Goal: Information Seeking & Learning: Understand process/instructions

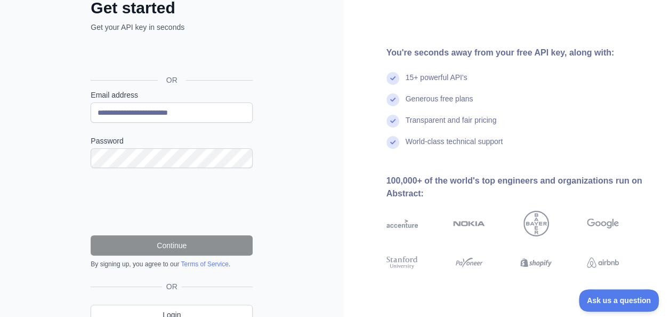
scroll to position [53, 0]
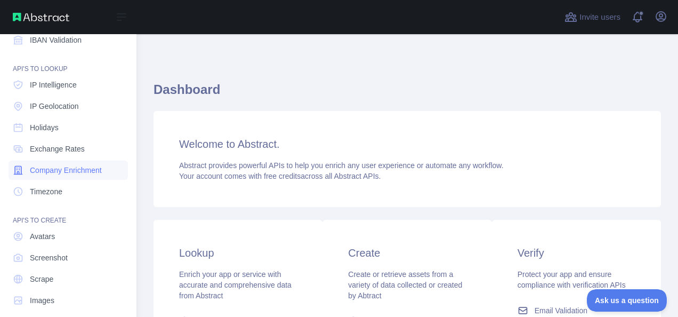
scroll to position [153, 0]
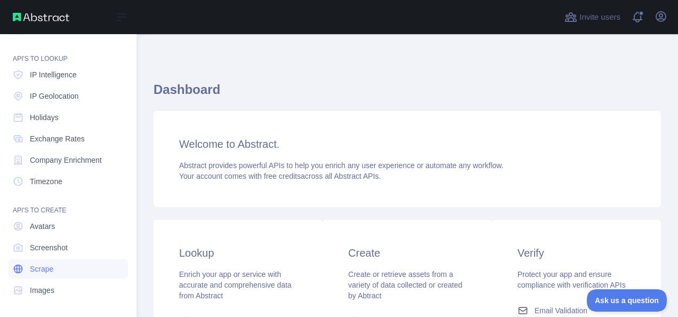
click at [50, 274] on link "Scrape" at bounding box center [68, 268] width 119 height 19
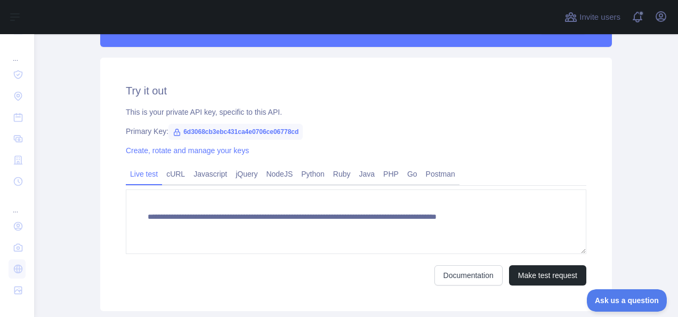
scroll to position [320, 0]
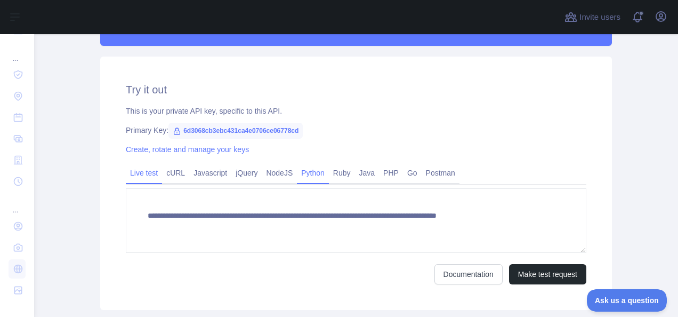
click at [303, 173] on link "Python" at bounding box center [313, 172] width 32 height 17
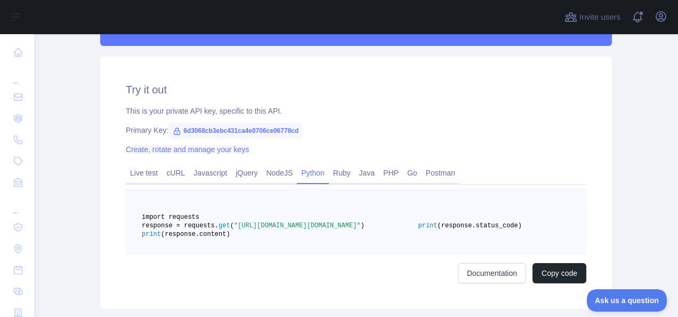
click at [179, 149] on link "Create, rotate and manage your keys" at bounding box center [187, 149] width 123 height 9
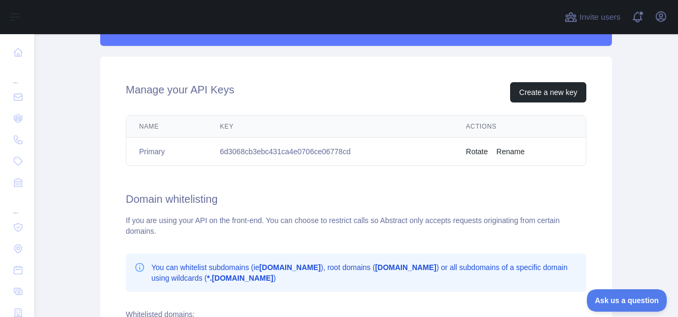
scroll to position [213, 0]
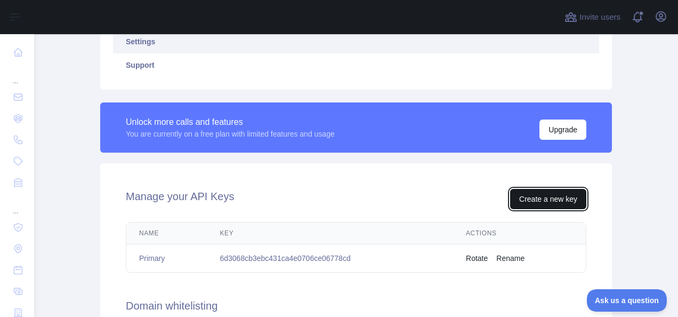
click at [538, 202] on button "Create a new key" at bounding box center [548, 199] width 76 height 20
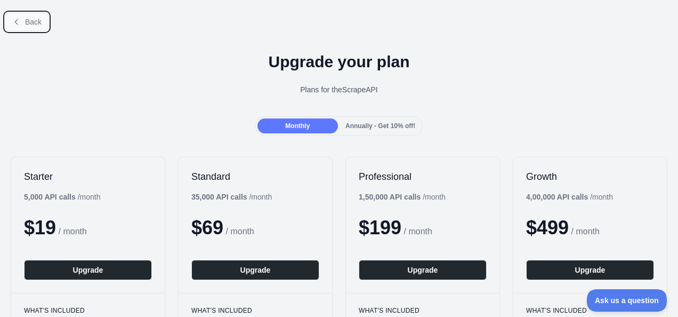
click at [22, 19] on button "Back" at bounding box center [26, 22] width 43 height 18
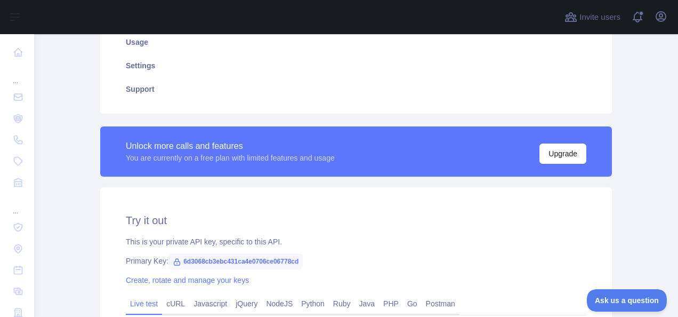
scroll to position [349, 0]
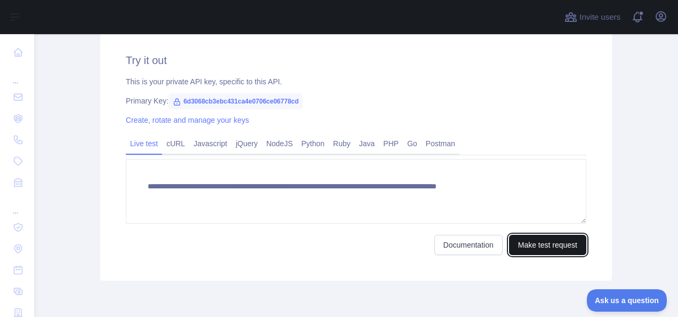
click at [550, 237] on button "Make test request" at bounding box center [547, 245] width 77 height 20
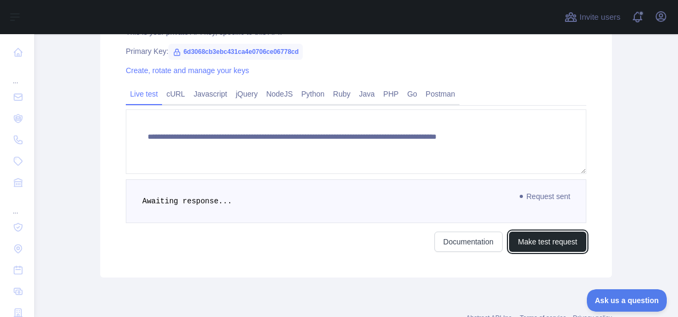
scroll to position [384, 0]
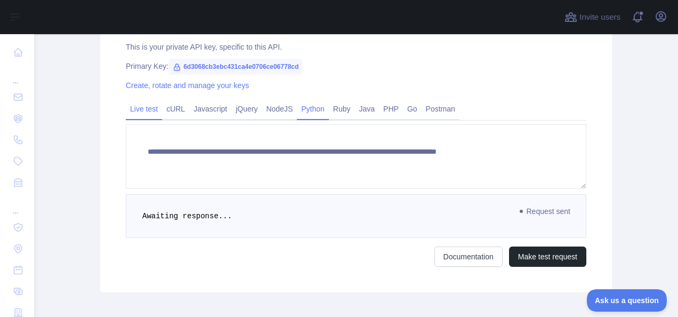
click at [307, 106] on link "Python" at bounding box center [313, 108] width 32 height 17
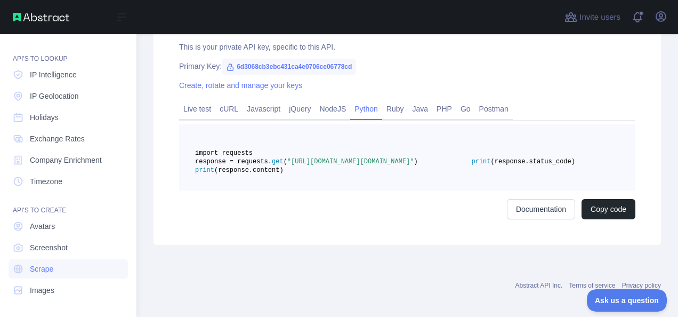
scroll to position [0, 0]
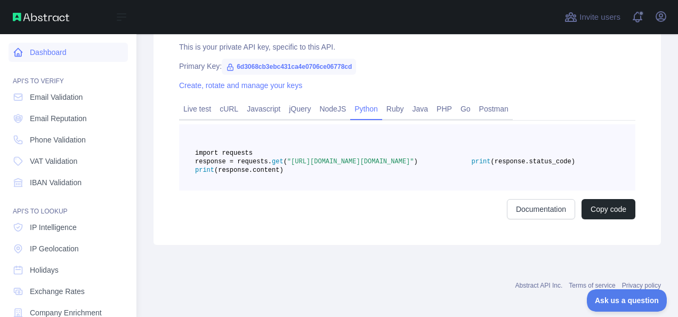
click at [35, 54] on link "Dashboard" at bounding box center [68, 52] width 119 height 19
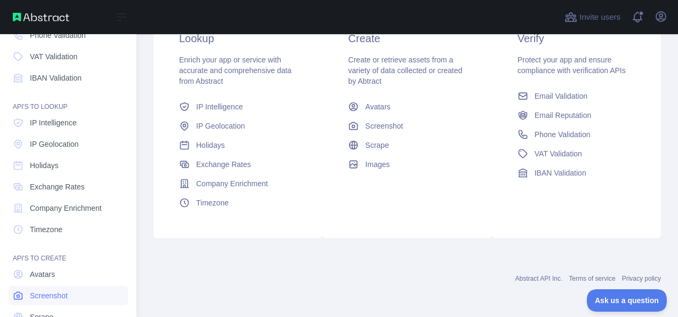
scroll to position [153, 0]
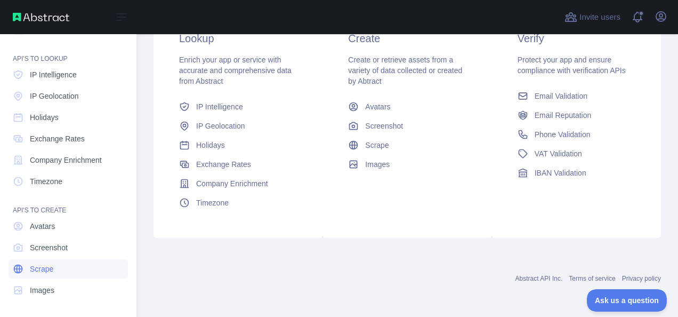
click at [69, 273] on link "Scrape" at bounding box center [68, 268] width 119 height 19
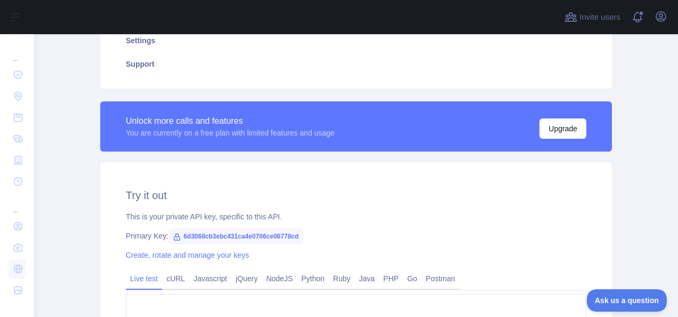
scroll to position [374, 0]
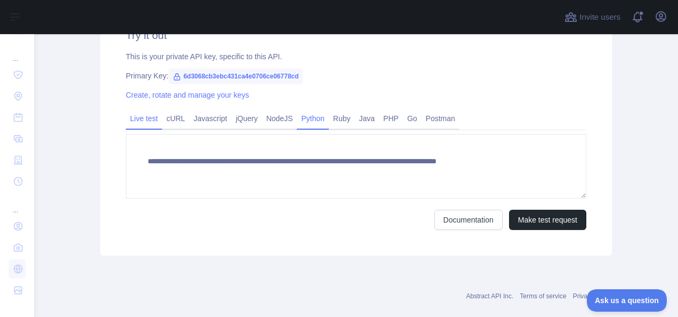
click at [307, 122] on link "Python" at bounding box center [313, 118] width 32 height 17
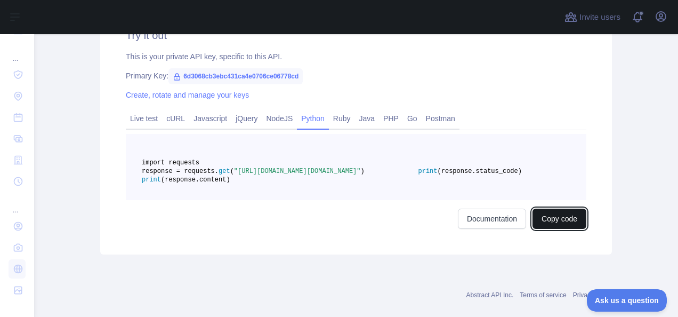
click at [567, 229] on button "Copy code" at bounding box center [560, 219] width 54 height 20
click at [502, 229] on link "Documentation" at bounding box center [504, 219] width 68 height 20
click at [361, 175] on span ""[URL][DOMAIN_NAME][DOMAIN_NAME]"" at bounding box center [297, 170] width 127 height 7
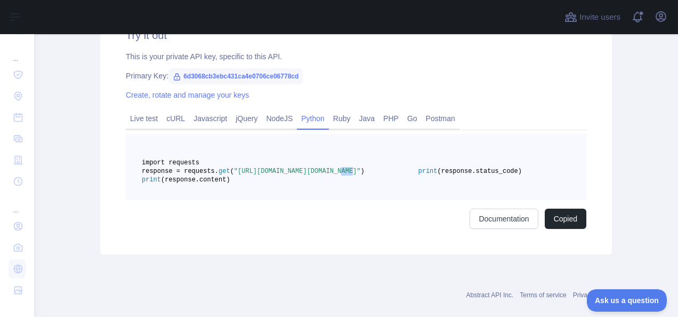
click at [361, 175] on span ""[URL][DOMAIN_NAME][DOMAIN_NAME]"" at bounding box center [297, 170] width 127 height 7
drag, startPoint x: 376, startPoint y: 179, endPoint x: 433, endPoint y: 173, distance: 56.8
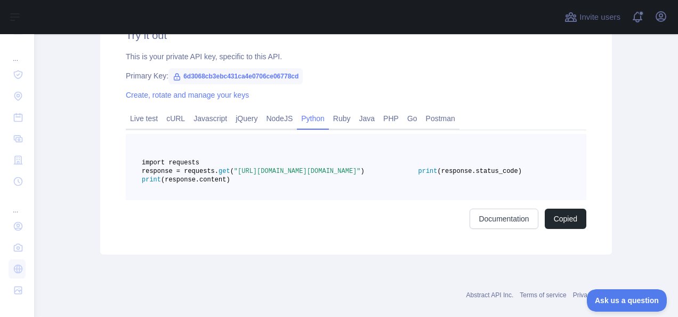
click at [433, 173] on pre "import requests response = requests. get ( "[URL][DOMAIN_NAME][DOMAIN_NAME]" ) …" at bounding box center [356, 167] width 461 height 66
click at [361, 175] on span ""[URL][DOMAIN_NAME][DOMAIN_NAME]"" at bounding box center [297, 170] width 127 height 7
click at [396, 175] on pre "import requests response = requests. get ( "[URL][DOMAIN_NAME][DOMAIN_NAME]" ) …" at bounding box center [356, 167] width 461 height 66
drag, startPoint x: 396, startPoint y: 175, endPoint x: 343, endPoint y: 149, distance: 58.7
click at [343, 149] on pre "import requests response = requests. get ( "[URL][DOMAIN_NAME][DOMAIN_NAME]" ) …" at bounding box center [356, 167] width 461 height 66
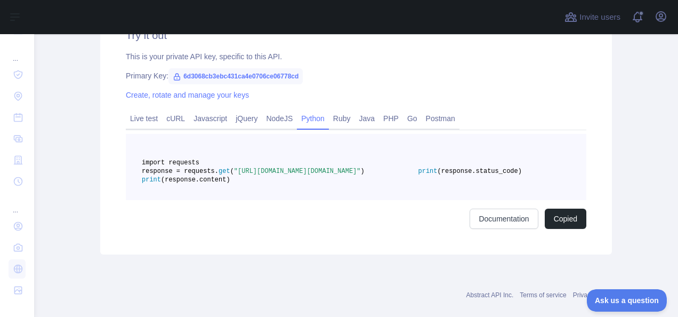
drag, startPoint x: 274, startPoint y: 178, endPoint x: 394, endPoint y: 176, distance: 119.5
click at [361, 175] on span ""[URL][DOMAIN_NAME][DOMAIN_NAME]"" at bounding box center [297, 170] width 127 height 7
drag, startPoint x: 394, startPoint y: 176, endPoint x: 358, endPoint y: 176, distance: 35.7
copy span "[URL][DOMAIN_NAME]"
click at [300, 160] on pre "import requests response = requests. get ( "[URL][DOMAIN_NAME][DOMAIN_NAME]" ) …" at bounding box center [356, 167] width 461 height 66
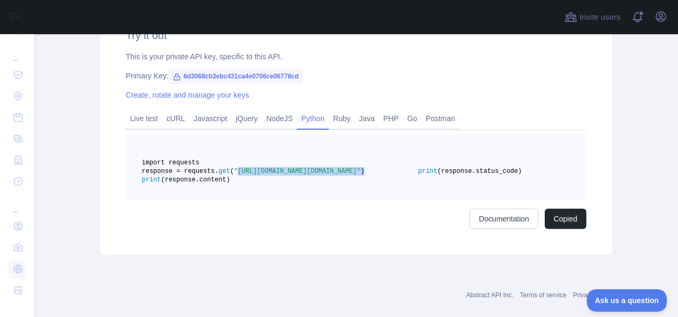
drag, startPoint x: 275, startPoint y: 177, endPoint x: 414, endPoint y: 186, distance: 139.0
click at [414, 186] on pre "import requests response = requests. get ( "[URL][DOMAIN_NAME][DOMAIN_NAME]" ) …" at bounding box center [356, 167] width 461 height 66
drag, startPoint x: 414, startPoint y: 186, endPoint x: 365, endPoint y: 182, distance: 48.7
copy span "[URL][DOMAIN_NAME][DOMAIN_NAME]" )"
click at [414, 167] on pre "import requests response = requests. get ( "[URL][DOMAIN_NAME][DOMAIN_NAME]" ) …" at bounding box center [356, 167] width 461 height 66
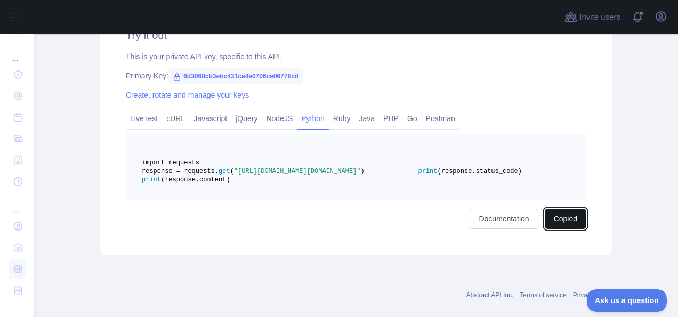
click at [563, 229] on button "Copied" at bounding box center [566, 219] width 42 height 20
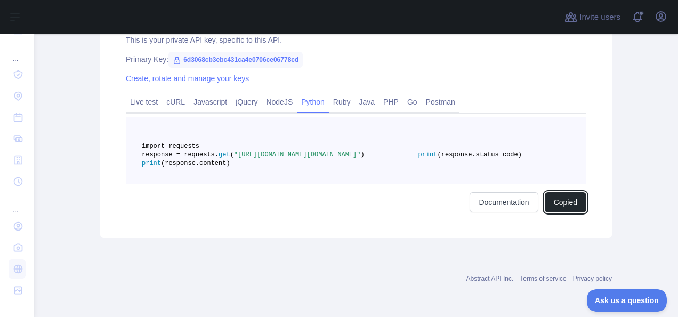
scroll to position [416, 0]
drag, startPoint x: 275, startPoint y: 137, endPoint x: 406, endPoint y: 138, distance: 130.7
click at [406, 138] on pre "import requests response = requests. get ( "[URL][DOMAIN_NAME][DOMAIN_NAME]" ) …" at bounding box center [356, 150] width 461 height 66
drag, startPoint x: 406, startPoint y: 138, endPoint x: 374, endPoint y: 136, distance: 31.5
copy span "[URL][DOMAIN_NAME]?"
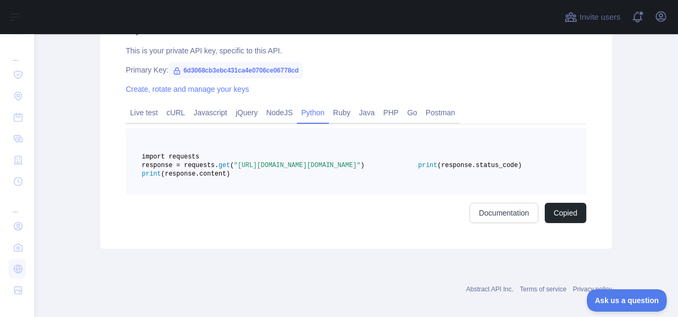
scroll to position [414, 0]
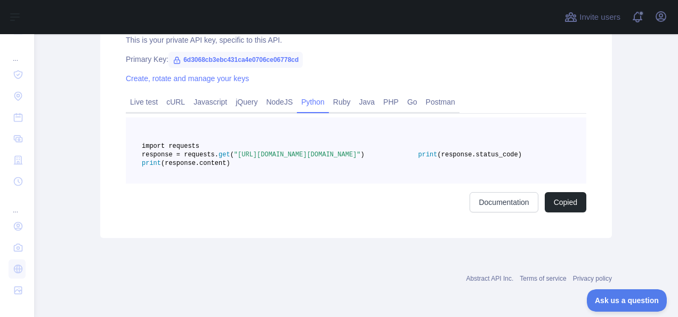
click at [420, 141] on pre "import requests response = requests. get ( "[URL][DOMAIN_NAME][DOMAIN_NAME]" ) …" at bounding box center [356, 150] width 461 height 66
click at [496, 194] on link "Documentation" at bounding box center [504, 202] width 68 height 20
click at [321, 151] on span ""[URL][DOMAIN_NAME][DOMAIN_NAME]"" at bounding box center [297, 154] width 127 height 7
click at [326, 151] on span ""[URL][DOMAIN_NAME][DOMAIN_NAME]"" at bounding box center [297, 154] width 127 height 7
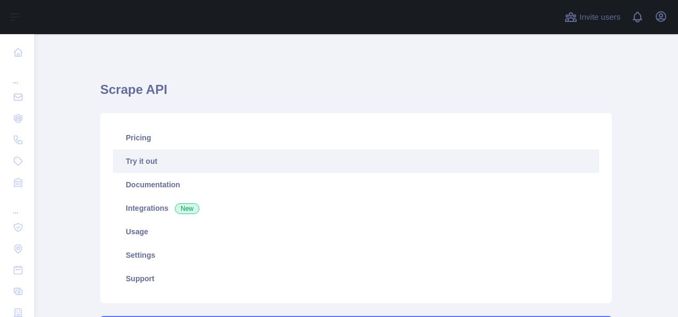
scroll to position [373, 0]
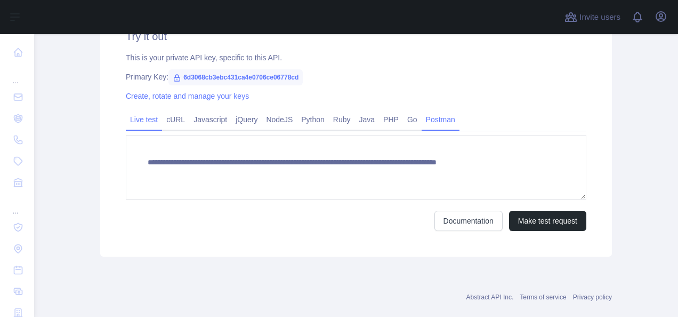
click at [304, 123] on link "Python" at bounding box center [313, 119] width 32 height 17
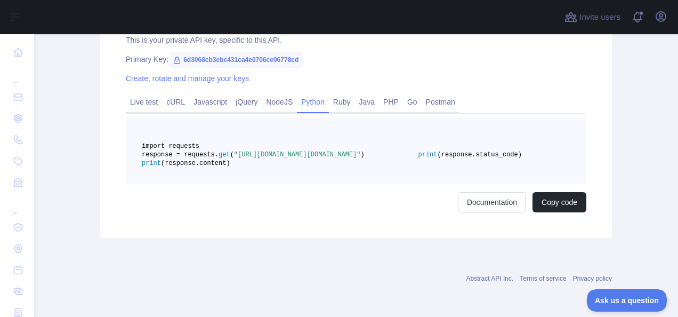
scroll to position [416, 0]
click at [546, 196] on button "Copy code" at bounding box center [560, 202] width 54 height 20
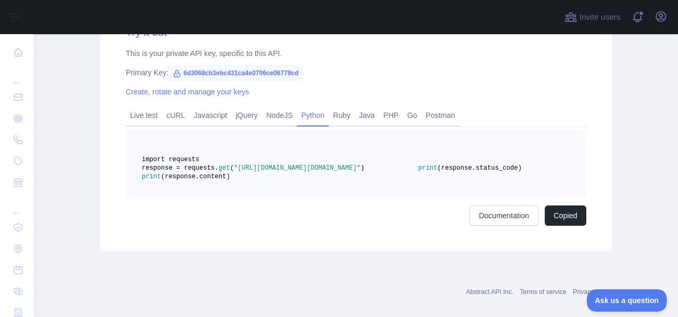
scroll to position [363, 0]
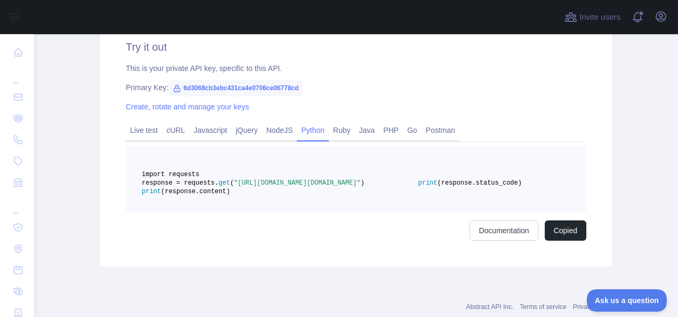
click at [338, 212] on pre "import requests response = requests. get ( "[URL][DOMAIN_NAME][DOMAIN_NAME]" ) …" at bounding box center [356, 179] width 461 height 66
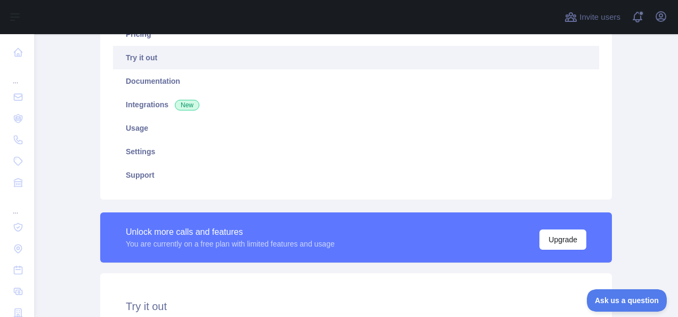
scroll to position [111, 0]
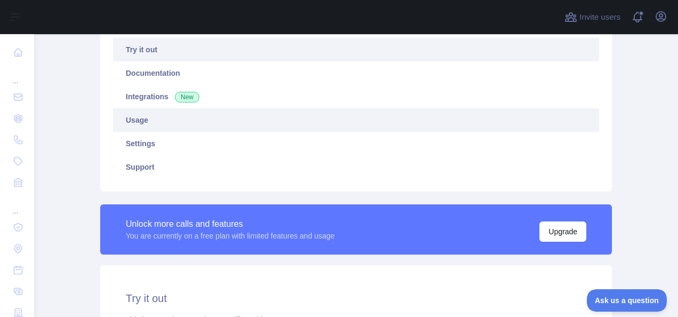
click at [351, 123] on link "Usage" at bounding box center [356, 119] width 486 height 23
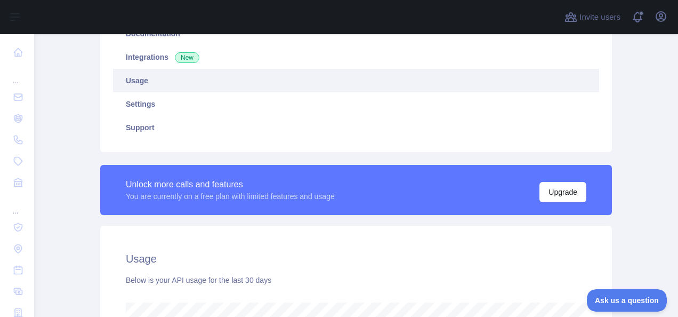
scroll to position [44, 0]
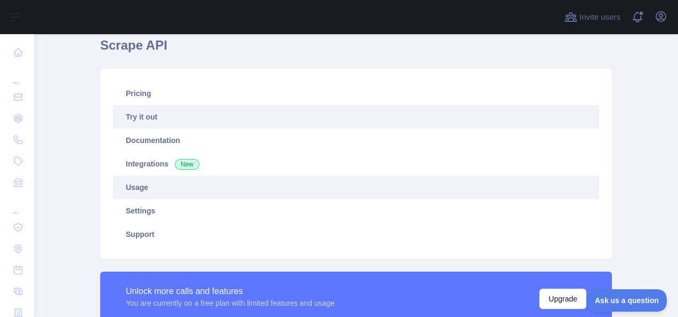
click at [374, 118] on link "Try it out" at bounding box center [356, 116] width 486 height 23
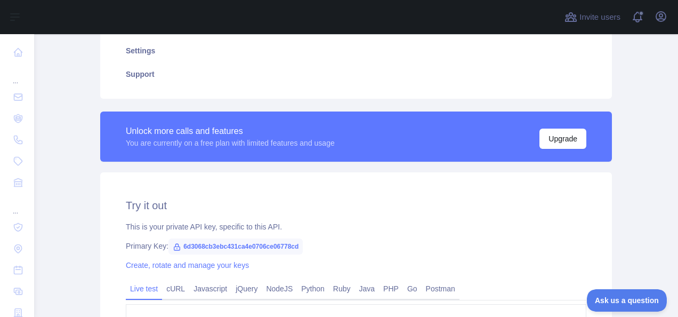
scroll to position [364, 0]
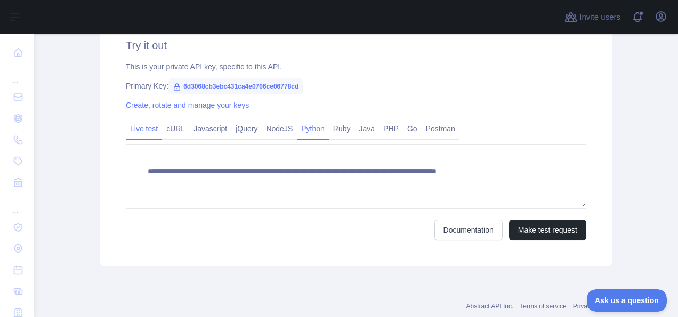
click at [313, 136] on link "Python" at bounding box center [313, 128] width 32 height 17
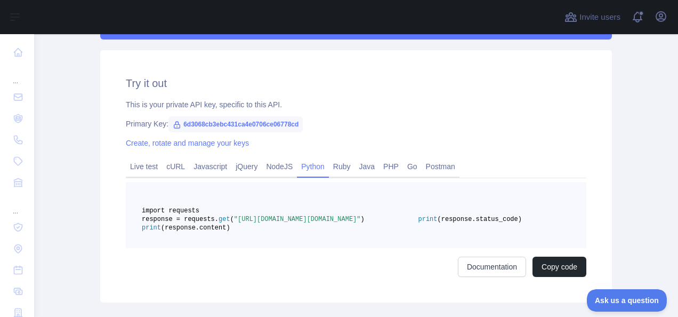
scroll to position [311, 0]
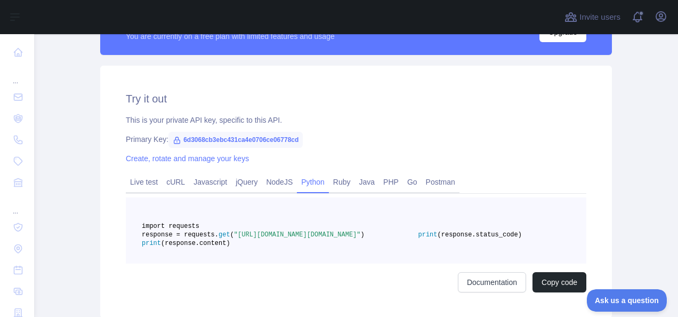
click at [204, 138] on span "6d3068cb3ebc431ca4e0706ce06778cd" at bounding box center [236, 140] width 134 height 16
click at [175, 139] on icon at bounding box center [177, 140] width 9 height 9
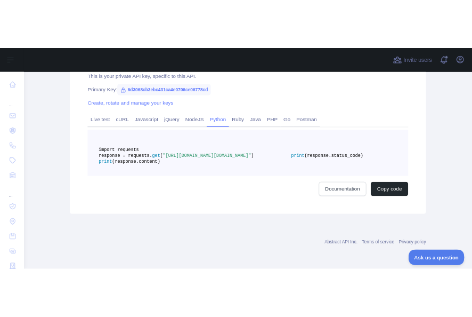
scroll to position [416, 0]
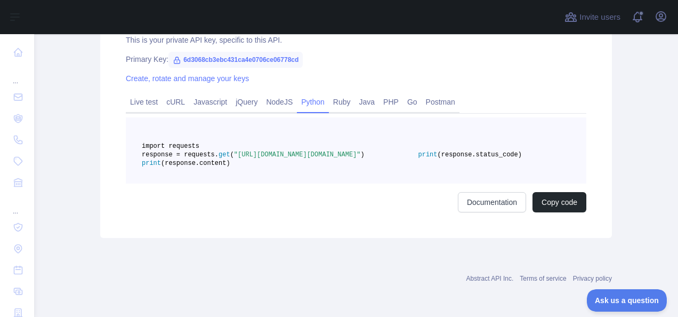
drag, startPoint x: 274, startPoint y: 135, endPoint x: 292, endPoint y: 145, distance: 20.5
click at [292, 151] on span ""[URL][DOMAIN_NAME][DOMAIN_NAME]"" at bounding box center [297, 154] width 127 height 7
drag, startPoint x: 292, startPoint y: 145, endPoint x: 277, endPoint y: 143, distance: 15.1
copy span "https://scrape.abstractapi.com/v1/?api_key=6d3068cb3ebc431ca4e0706ce06778cd&url"
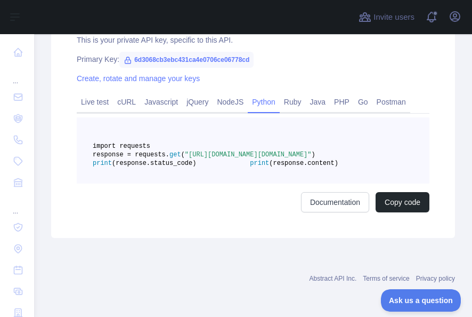
click at [267, 161] on pre "import requests response = requests. get ( "[URL][DOMAIN_NAME][DOMAIN_NAME]" ) …" at bounding box center [253, 150] width 353 height 66
click at [390, 203] on button "Copy code" at bounding box center [403, 202] width 54 height 20
click at [258, 221] on div "Try it out This is your private API key, specific to this API. Primary Key: 6d3…" at bounding box center [253, 112] width 404 height 252
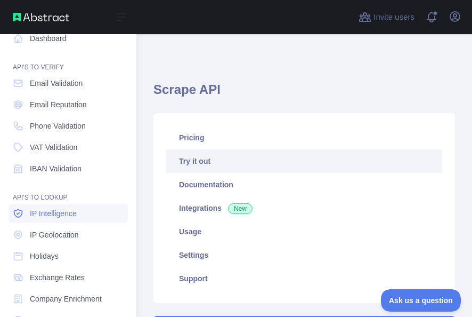
scroll to position [0, 0]
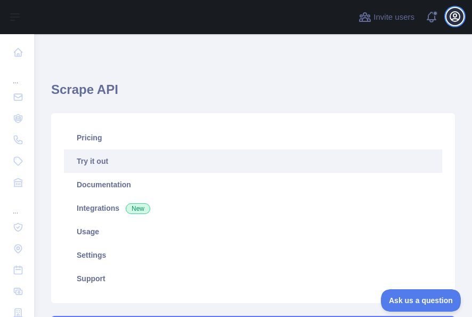
click at [454, 12] on icon "button" at bounding box center [456, 17] width 10 height 10
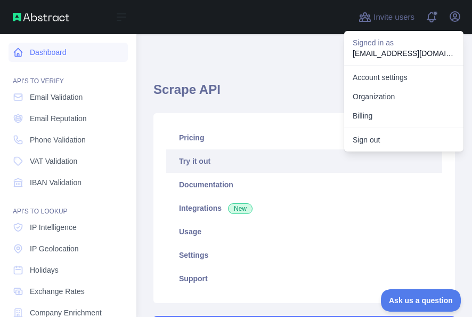
click at [28, 55] on link "Dashboard" at bounding box center [68, 52] width 119 height 19
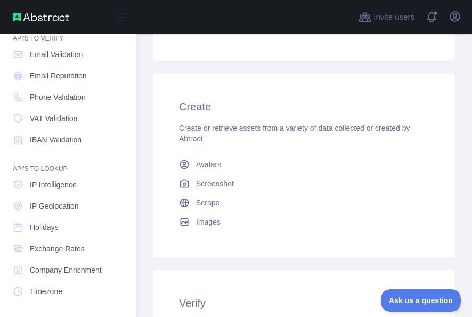
scroll to position [153, 0]
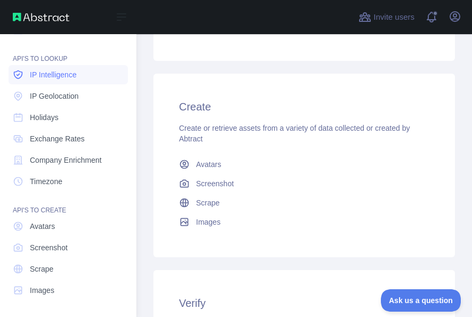
click at [79, 81] on link "IP Intelligence" at bounding box center [68, 74] width 119 height 19
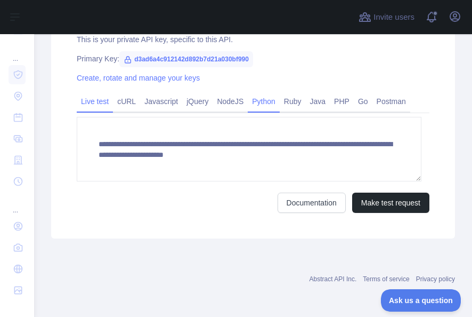
click at [265, 103] on link "Python" at bounding box center [264, 101] width 32 height 17
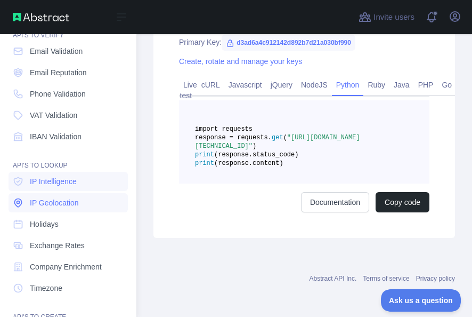
scroll to position [0, 0]
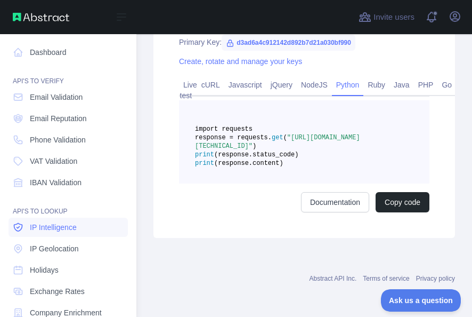
click at [74, 230] on span "IP Intelligence" at bounding box center [53, 227] width 47 height 11
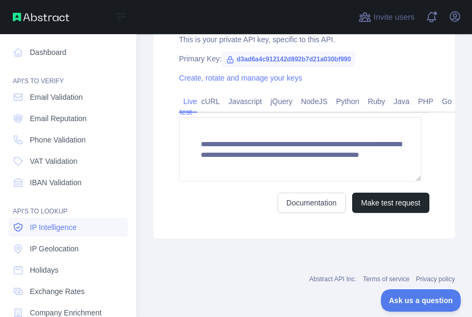
click at [74, 230] on span "IP Intelligence" at bounding box center [53, 227] width 47 height 11
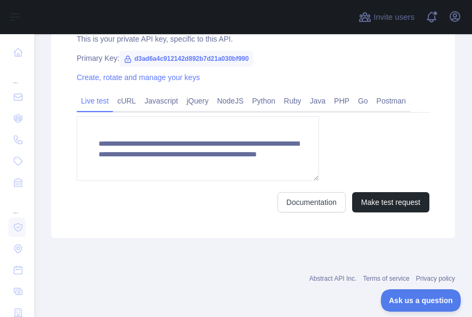
scroll to position [391, 0]
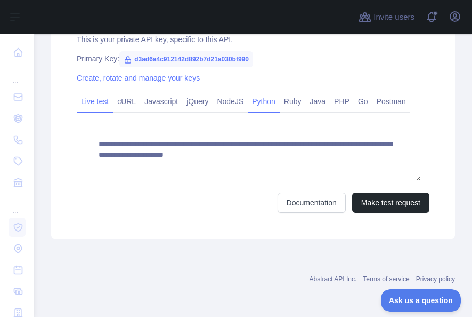
click at [251, 103] on link "Python" at bounding box center [264, 101] width 32 height 17
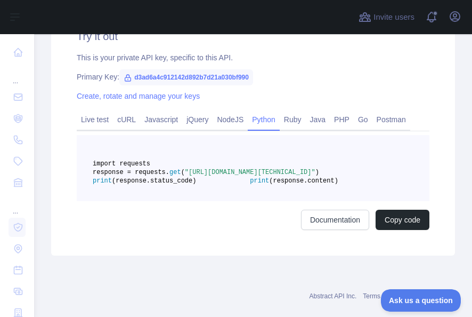
scroll to position [0, 11]
drag, startPoint x: 229, startPoint y: 180, endPoint x: 407, endPoint y: 189, distance: 178.3
click at [407, 189] on pre "import requests response = requests. get ( "https://ip-intelligence.abstractapi…" at bounding box center [253, 168] width 353 height 66
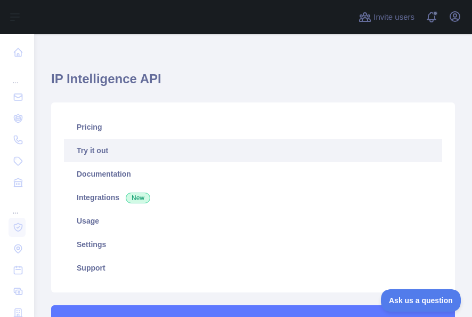
scroll to position [0, 0]
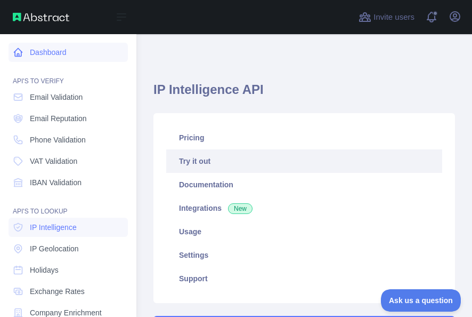
click at [15, 46] on link "Dashboard" at bounding box center [68, 52] width 119 height 19
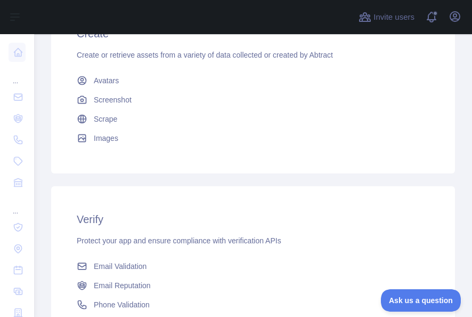
scroll to position [423, 0]
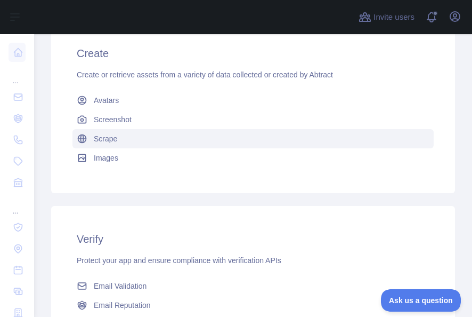
click at [138, 142] on link "Scrape" at bounding box center [254, 138] width 362 height 19
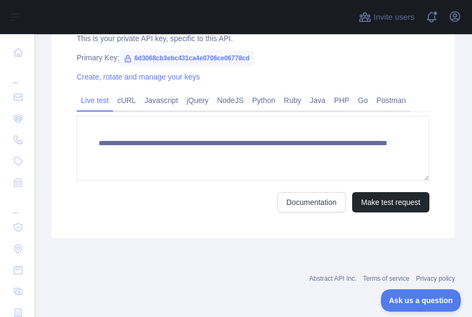
scroll to position [391, 0]
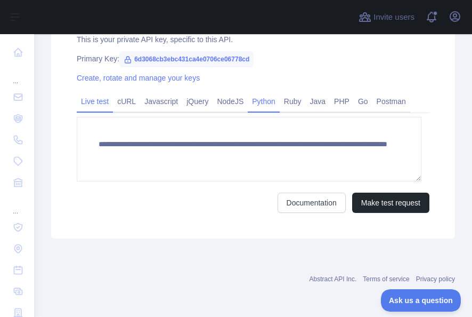
click at [269, 105] on link "Python" at bounding box center [264, 101] width 32 height 17
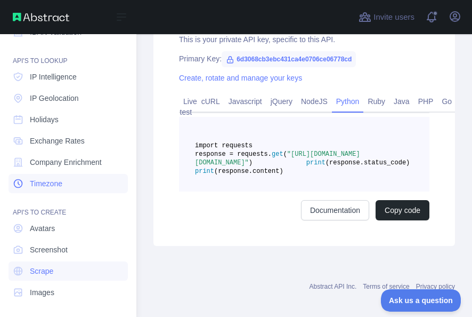
scroll to position [153, 0]
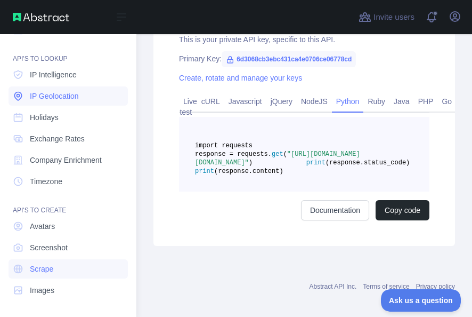
click at [64, 100] on span "IP Geolocation" at bounding box center [54, 96] width 49 height 11
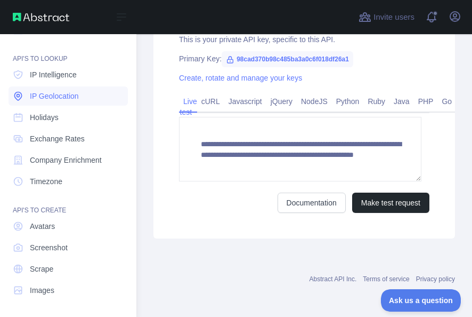
click at [59, 100] on span "IP Geolocation" at bounding box center [54, 96] width 49 height 11
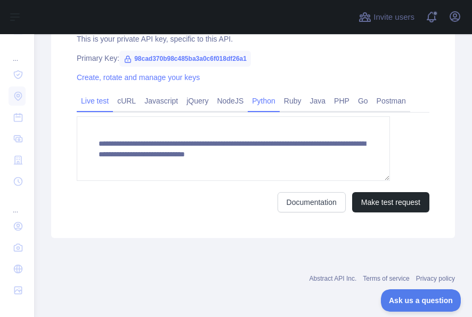
scroll to position [391, 0]
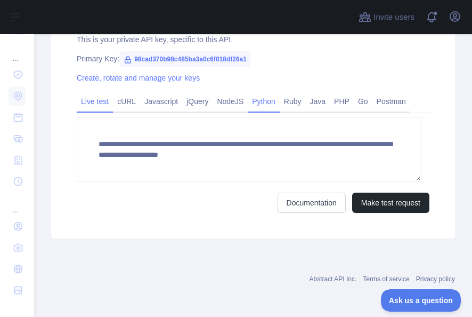
click at [265, 103] on link "Python" at bounding box center [264, 101] width 32 height 17
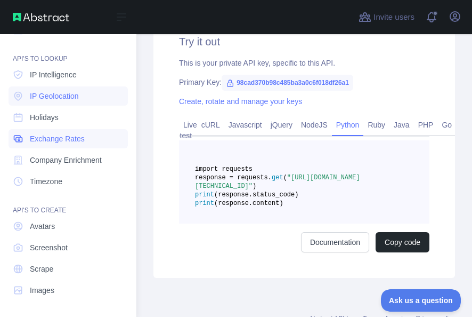
scroll to position [415, 0]
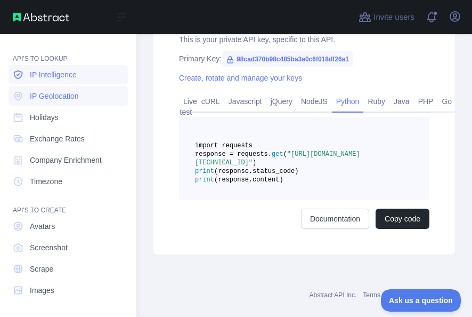
click at [70, 77] on span "IP Intelligence" at bounding box center [53, 74] width 47 height 11
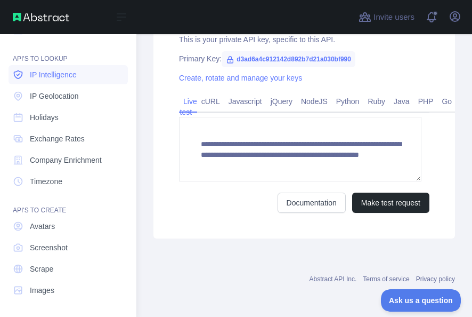
click at [69, 77] on span "IP Intelligence" at bounding box center [53, 74] width 47 height 11
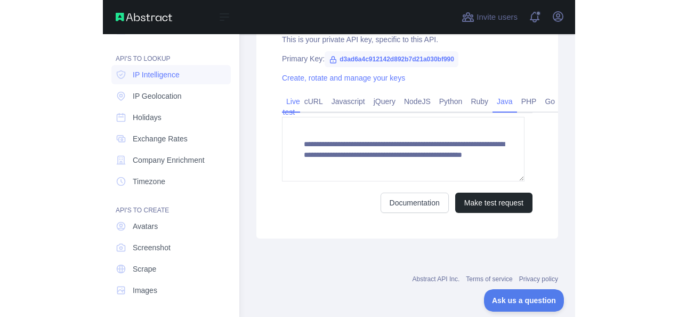
scroll to position [391, 0]
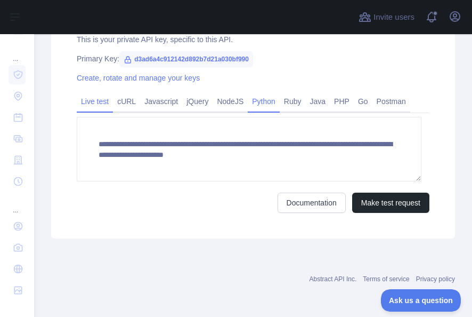
click at [261, 102] on link "Python" at bounding box center [264, 101] width 32 height 17
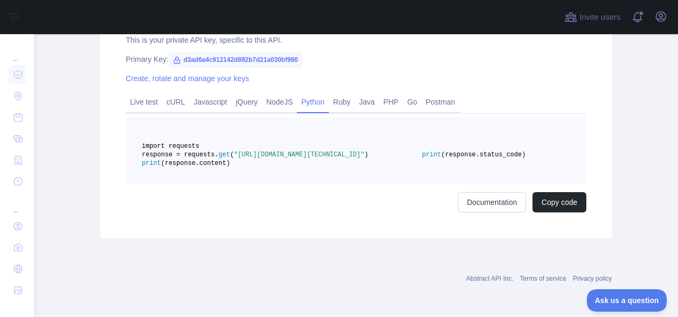
scroll to position [416, 0]
click at [619, 295] on span "Ask us a question" at bounding box center [622, 298] width 80 height 7
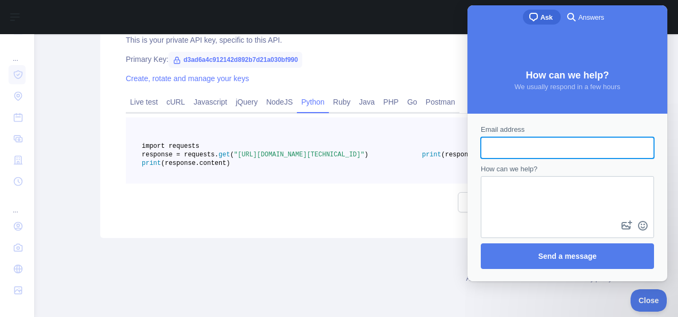
scroll to position [0, 0]
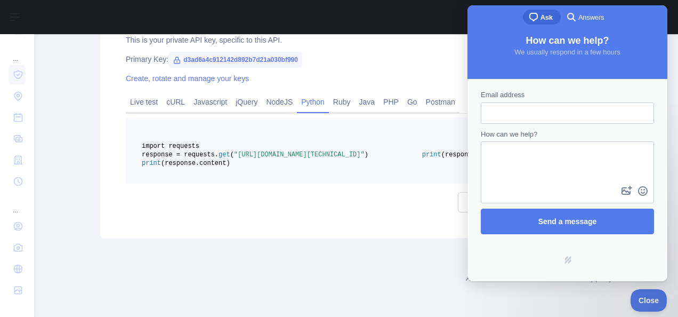
click at [575, 15] on span "search-medium" at bounding box center [571, 16] width 13 height 13
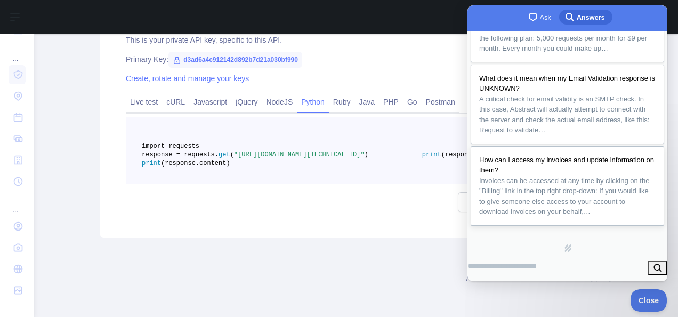
scroll to position [307, 0]
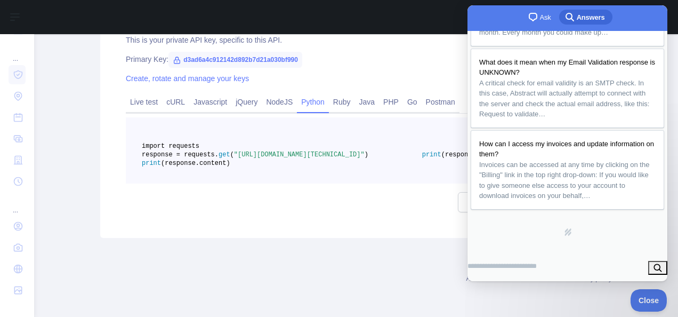
click at [537, 265] on input "Search Doc articles" at bounding box center [502, 266] width 69 height 19
type input "**********"
click button "search" at bounding box center [657, 268] width 19 height 14
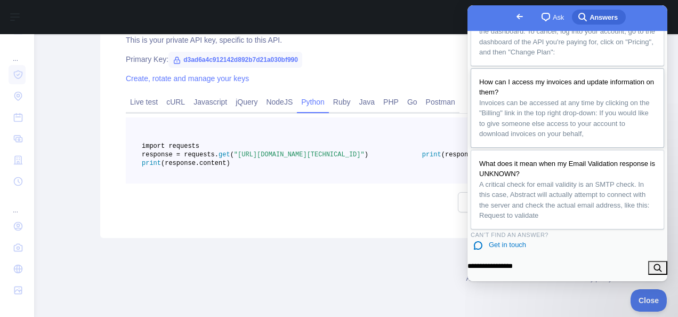
scroll to position [128, 0]
click at [518, 241] on span "Get in touch" at bounding box center [507, 245] width 37 height 8
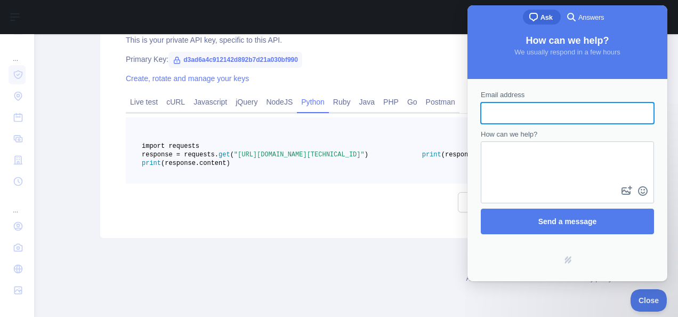
click at [370, 186] on div "import requests response = requests. get ( "https://ip-intelligence.abstractapi…" at bounding box center [356, 164] width 461 height 95
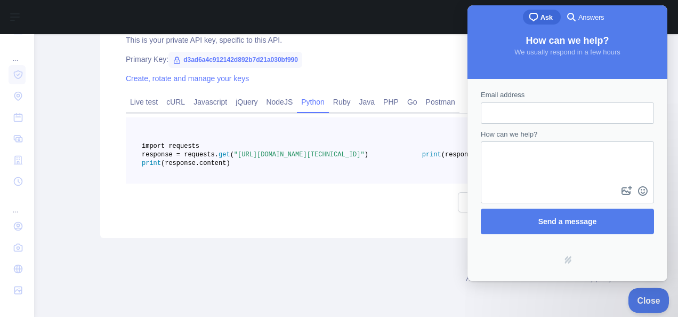
click at [641, 304] on button "Close" at bounding box center [646, 298] width 36 height 22
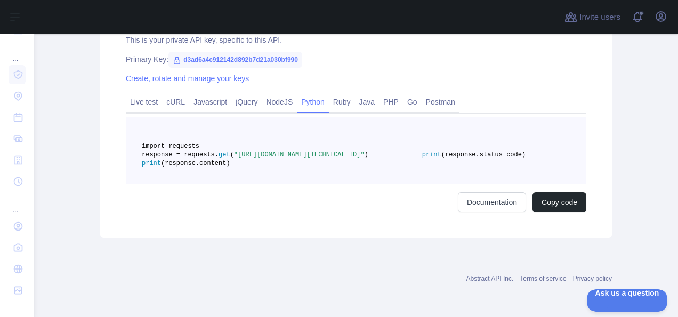
scroll to position [416, 0]
click at [288, 151] on span ""https://ip-intelligence.abstractapi.com/v1/?api_key=d3ad6a4c912142d892b7d21a03…" at bounding box center [299, 154] width 131 height 7
drag, startPoint x: 276, startPoint y: 137, endPoint x: 289, endPoint y: 146, distance: 16.0
click at [289, 151] on span ""https://ip-intelligence.abstractapi.com/v1/?api_key=d3ad6a4c912142d892b7d21a03…" at bounding box center [299, 154] width 131 height 7
drag, startPoint x: 289, startPoint y: 146, endPoint x: 275, endPoint y: 145, distance: 13.9
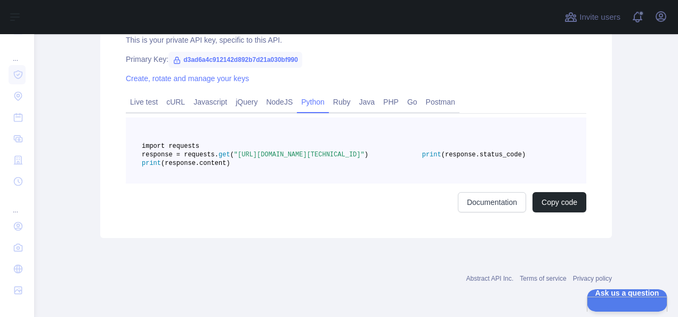
copy span "https://ip-intelligence.abstractapi.com/v1/?api_key=d3ad6a4c912142d892b7d21a030…"
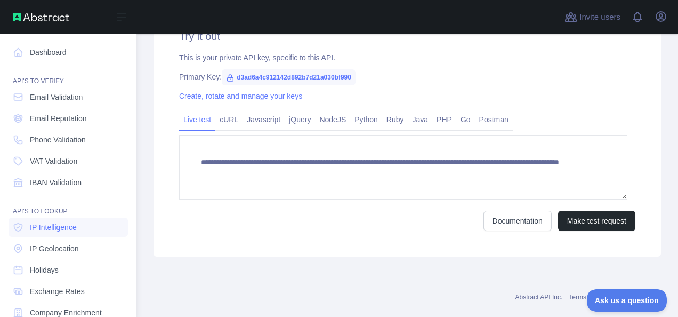
scroll to position [153, 0]
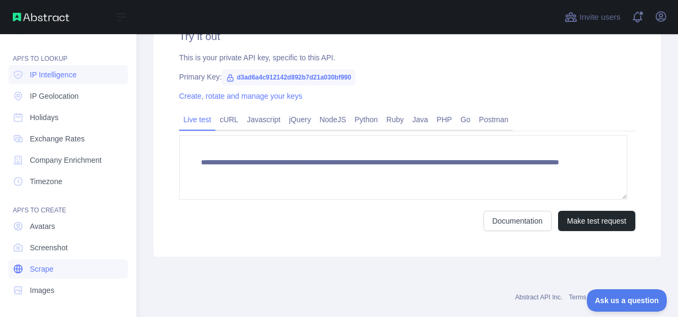
click at [48, 266] on span "Scrape" at bounding box center [41, 268] width 23 height 11
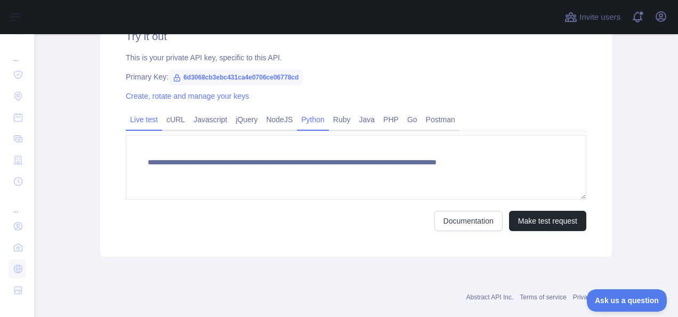
click at [301, 122] on link "Python" at bounding box center [313, 119] width 32 height 17
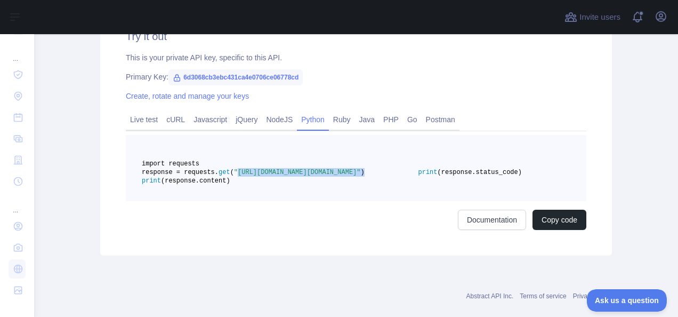
drag, startPoint x: 276, startPoint y: 178, endPoint x: 421, endPoint y: 188, distance: 145.9
click at [421, 188] on pre "import requests response = requests. get ( "[URL][DOMAIN_NAME][DOMAIN_NAME]" ) …" at bounding box center [356, 168] width 461 height 66
drag, startPoint x: 421, startPoint y: 188, endPoint x: 367, endPoint y: 184, distance: 54.5
copy span "[URL][DOMAIN_NAME][DOMAIN_NAME]" )"
